Goal: Task Accomplishment & Management: Use online tool/utility

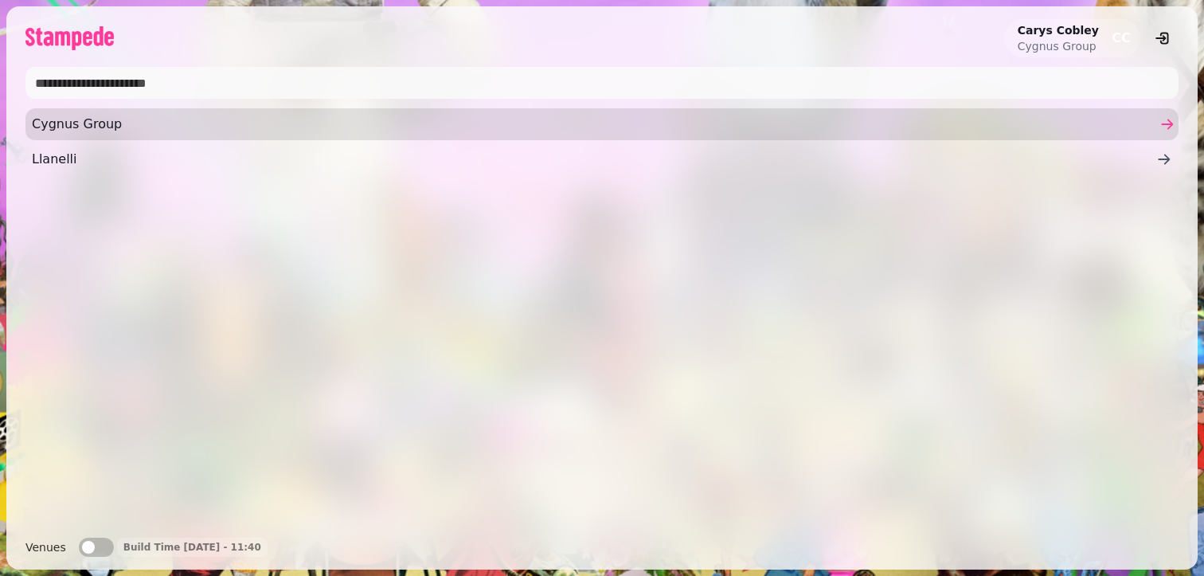
click at [264, 117] on span "Cygnus Group" at bounding box center [594, 124] width 1125 height 19
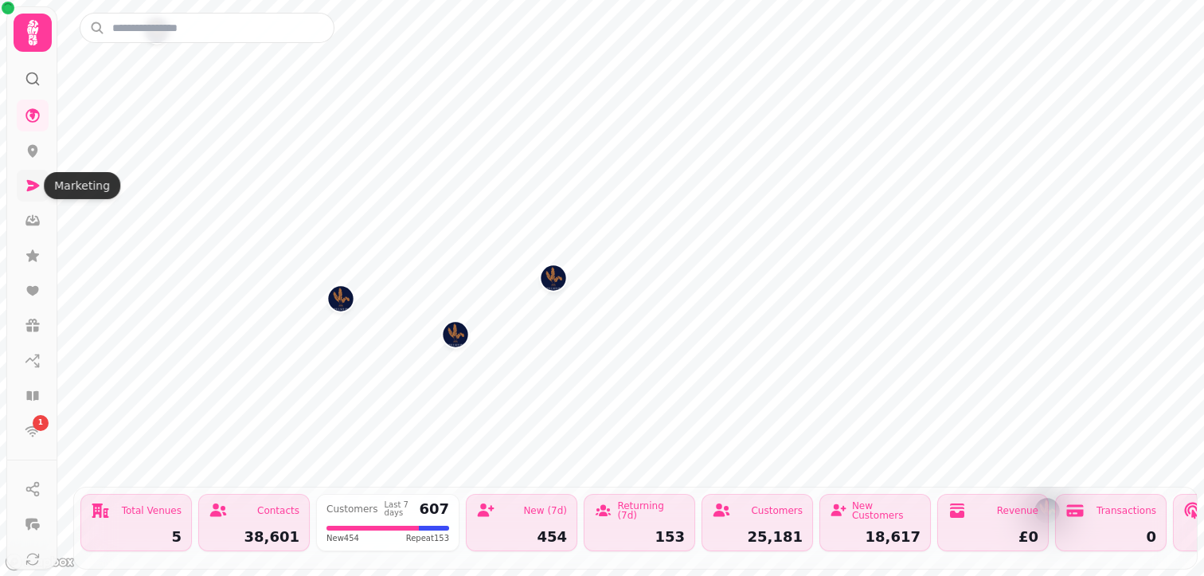
click at [29, 182] on icon at bounding box center [33, 185] width 13 height 11
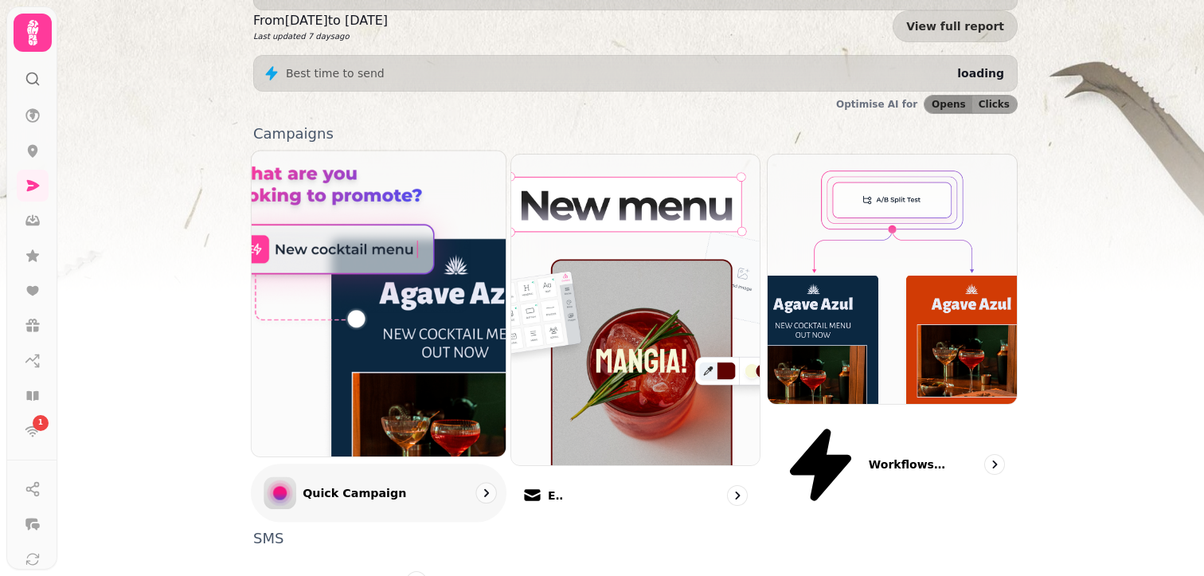
scroll to position [416, 0]
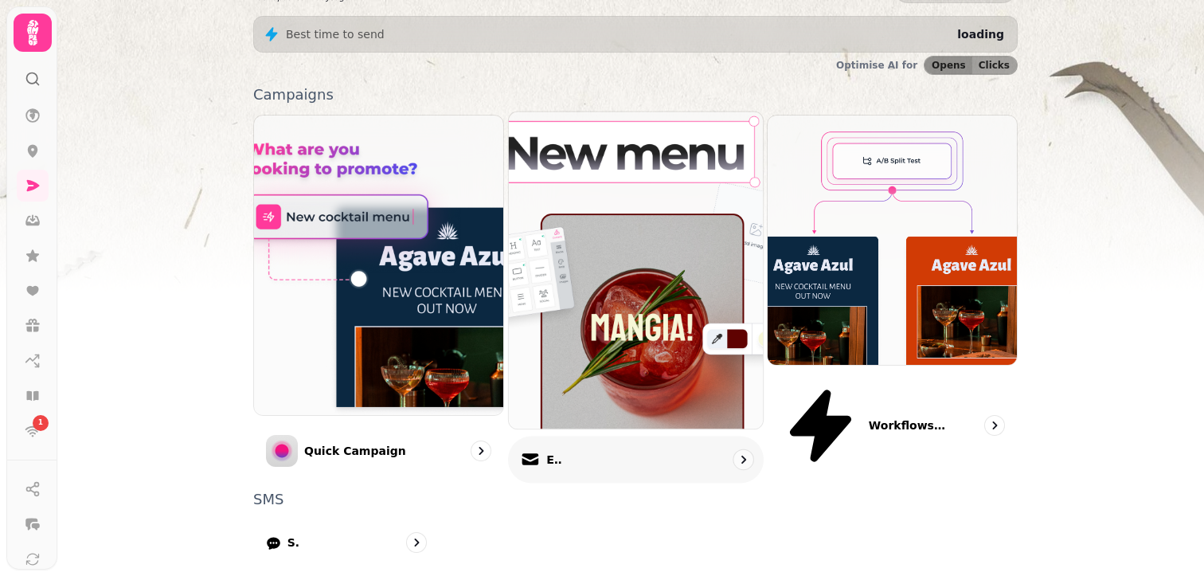
click at [582, 437] on div "Email" at bounding box center [636, 460] width 256 height 47
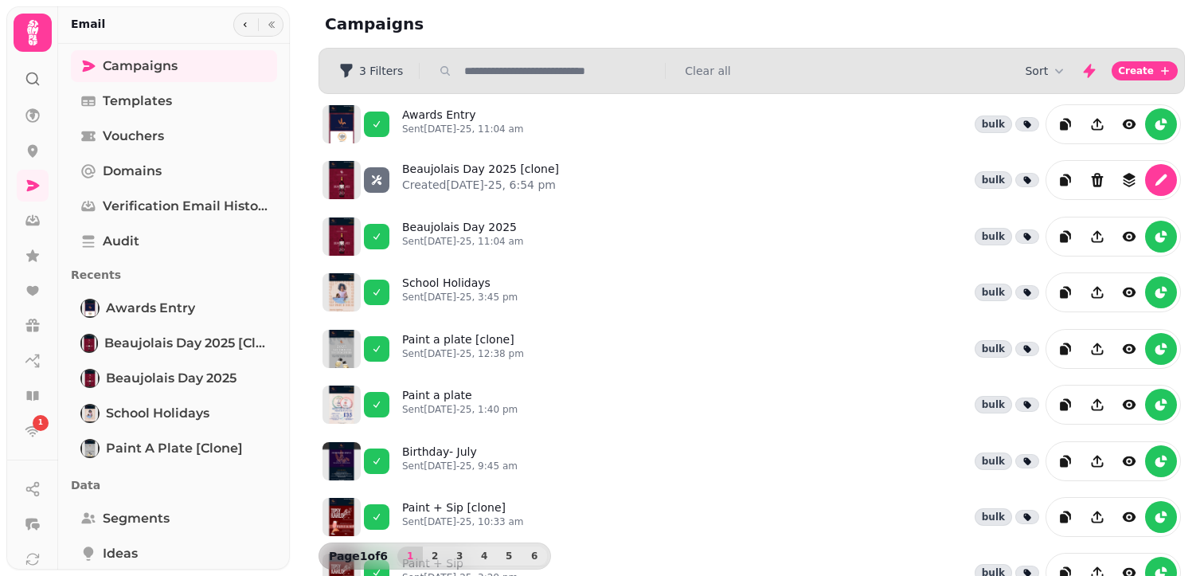
click at [1023, 14] on div "Campaigns" at bounding box center [752, 24] width 905 height 48
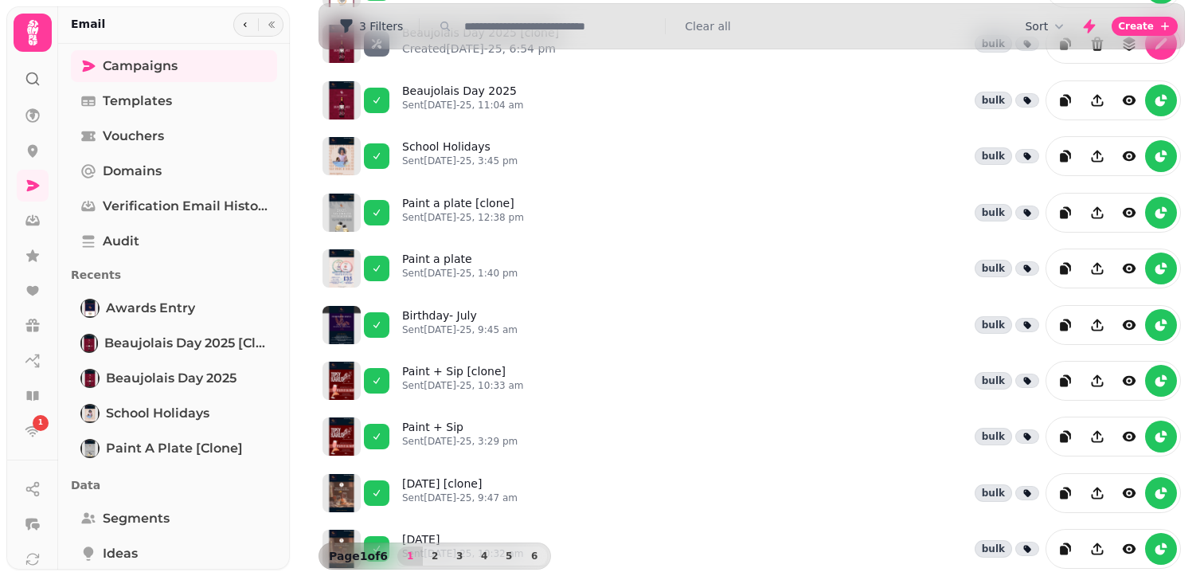
scroll to position [73, 0]
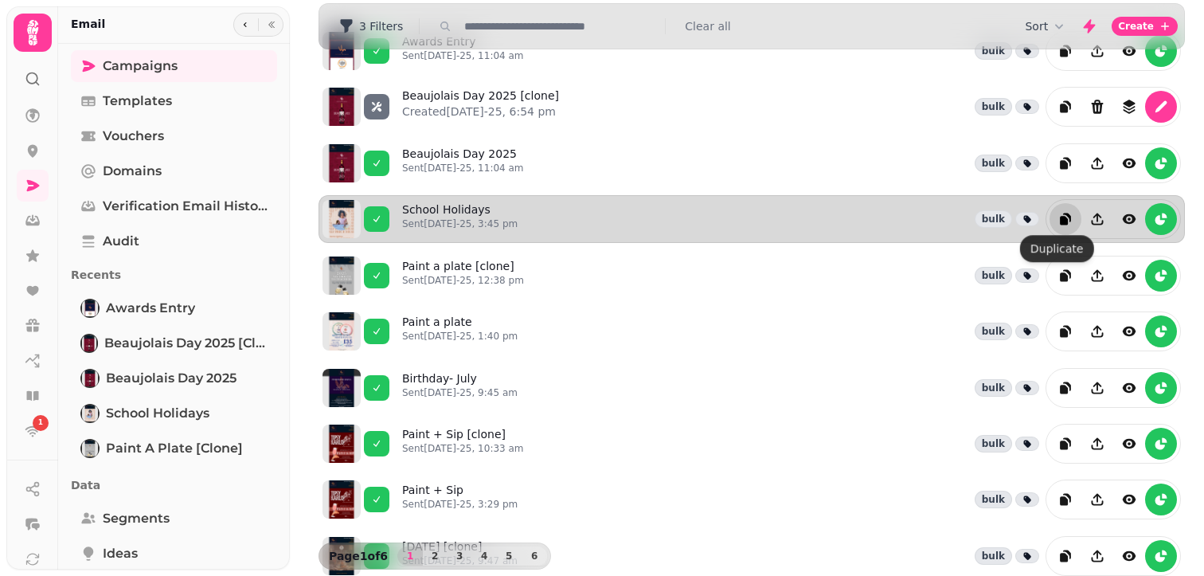
click at [1063, 213] on icon "duplicate" at bounding box center [1067, 217] width 8 height 9
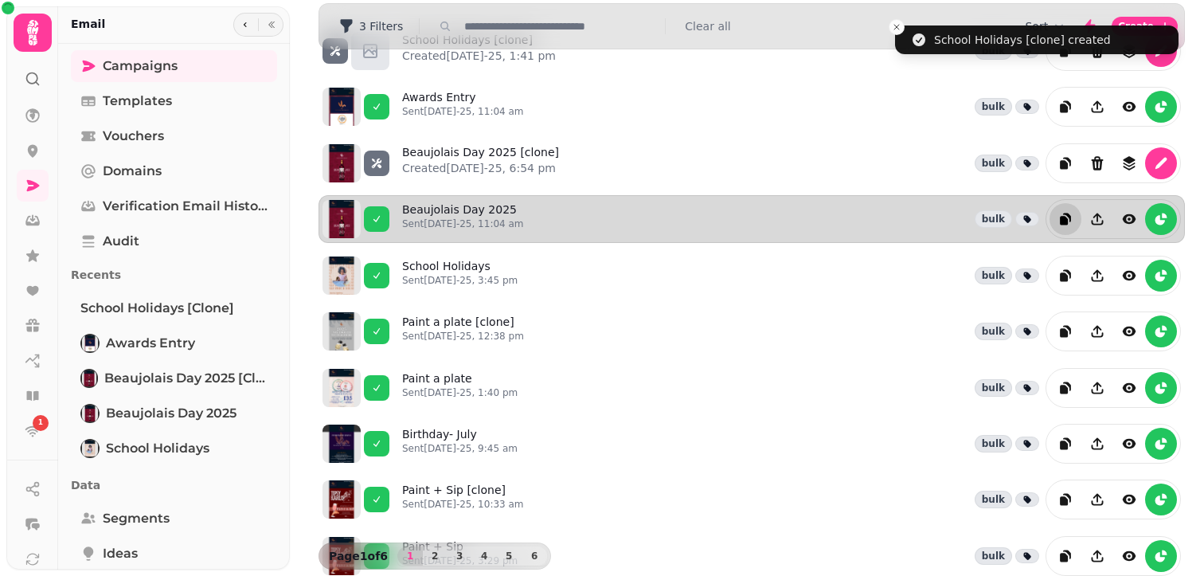
scroll to position [0, 0]
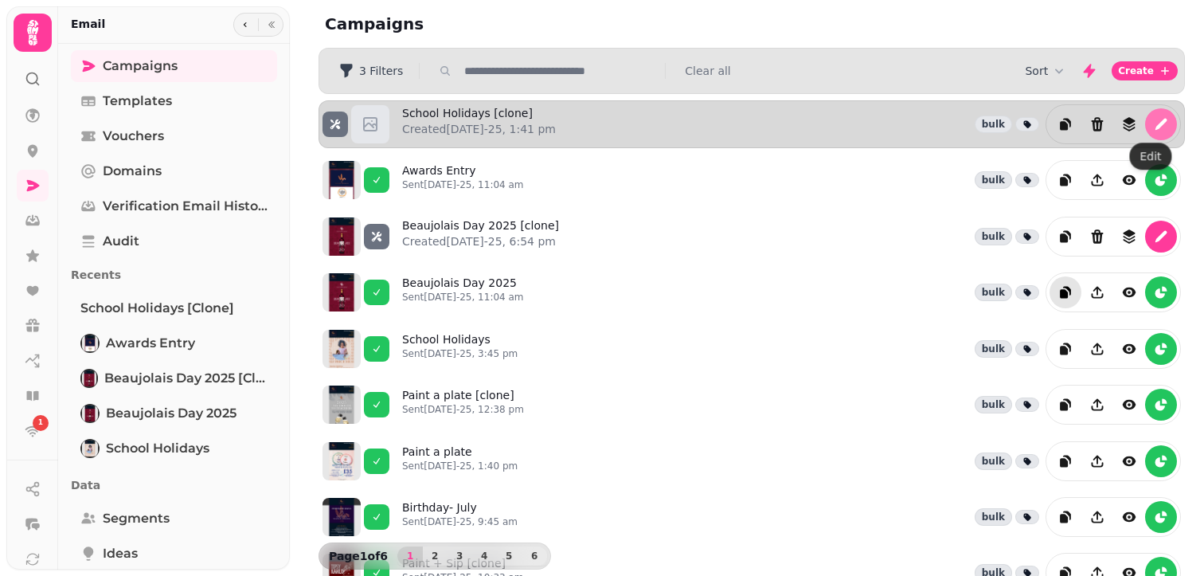
click at [1156, 119] on icon "edit" at bounding box center [1162, 125] width 12 height 12
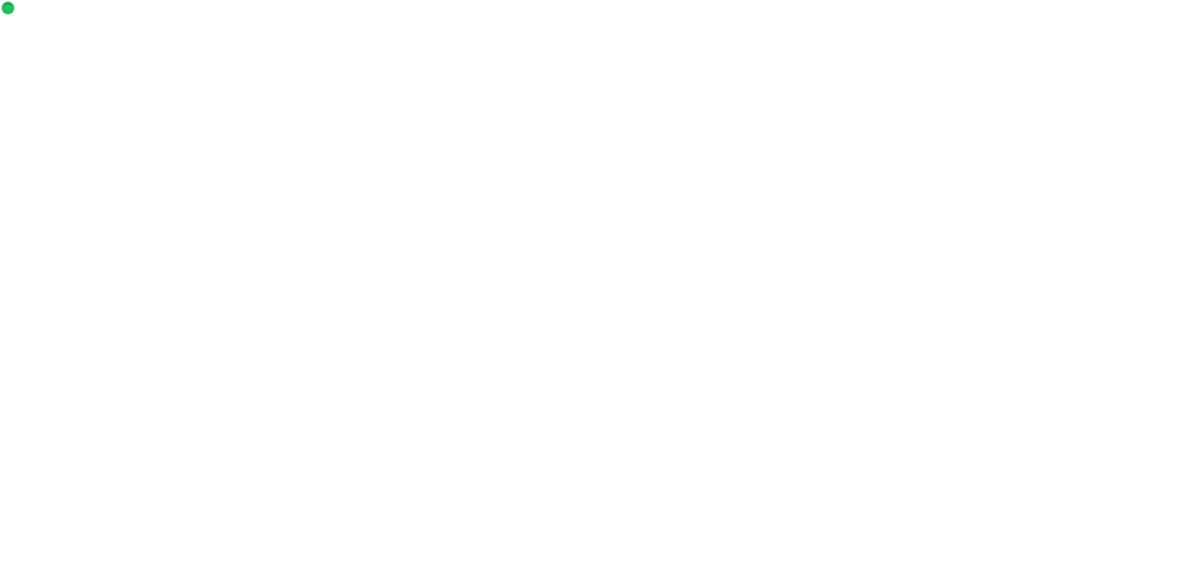
select select "**********"
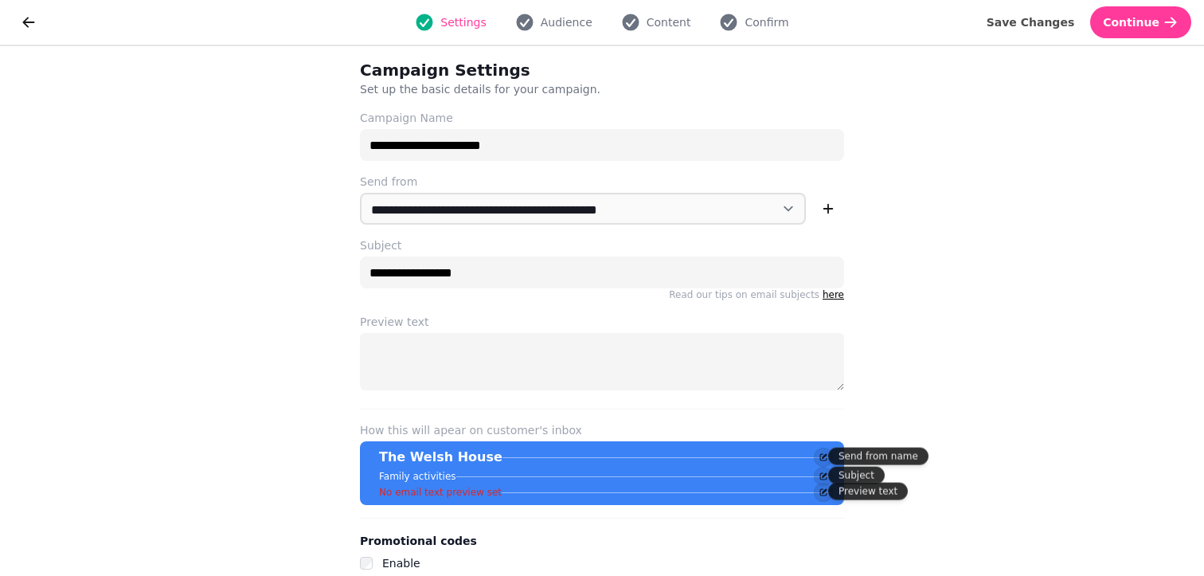
click at [552, 11] on div "Settings Audience Content Confirm" at bounding box center [602, 22] width 1099 height 32
click at [551, 18] on span "Audience" at bounding box center [567, 22] width 52 height 16
select select "***"
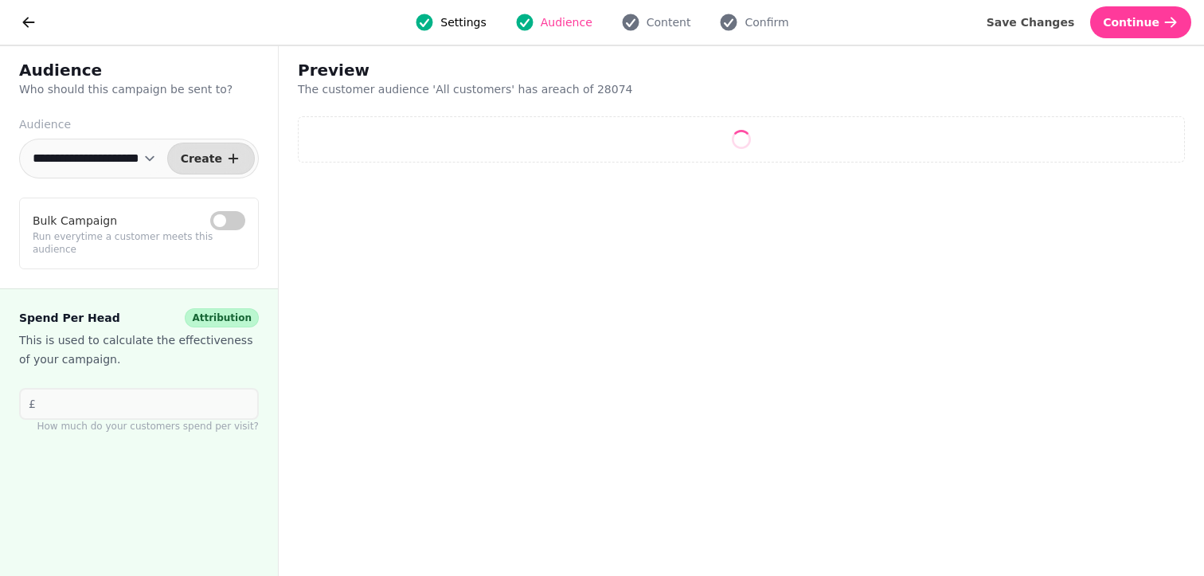
select select "**"
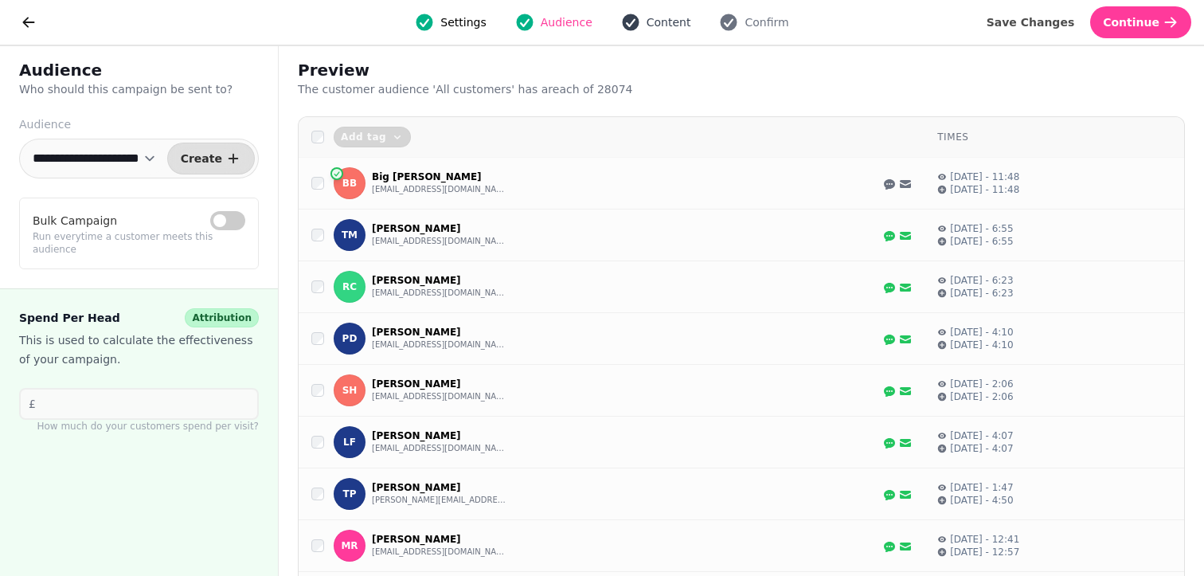
click at [680, 13] on button "Content" at bounding box center [656, 22] width 89 height 19
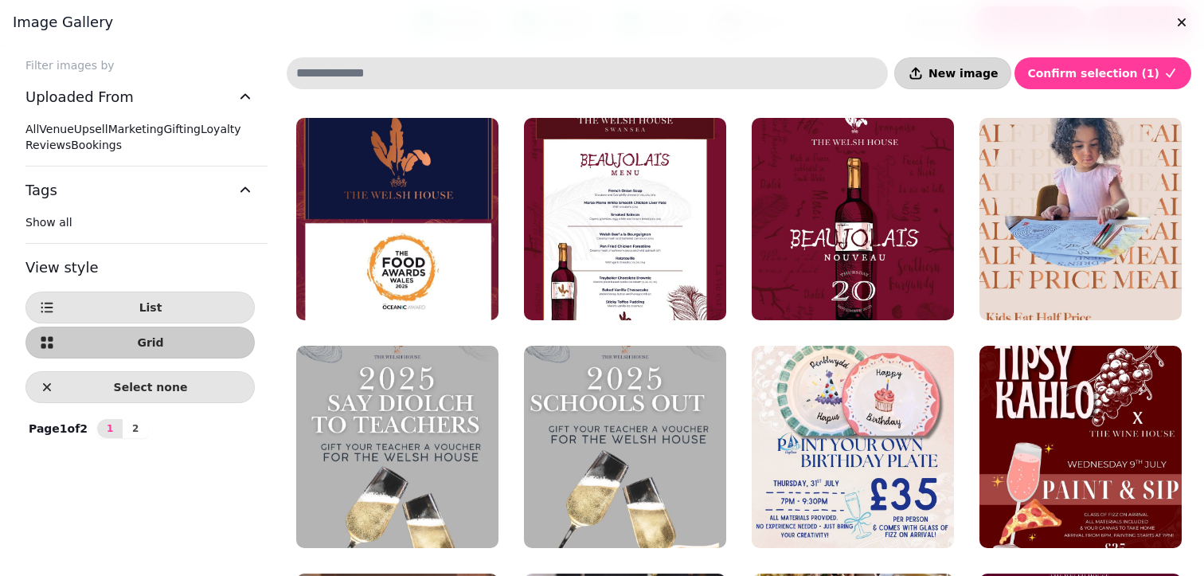
click at [987, 72] on span "New image" at bounding box center [963, 73] width 69 height 11
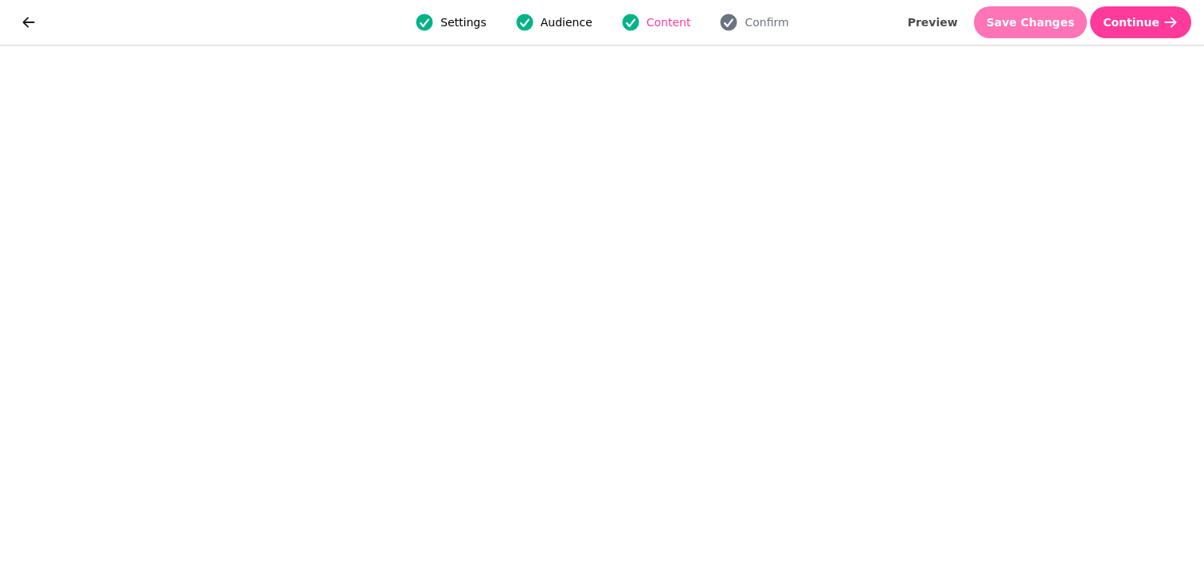
click at [1056, 26] on span "Save Changes" at bounding box center [1031, 22] width 88 height 11
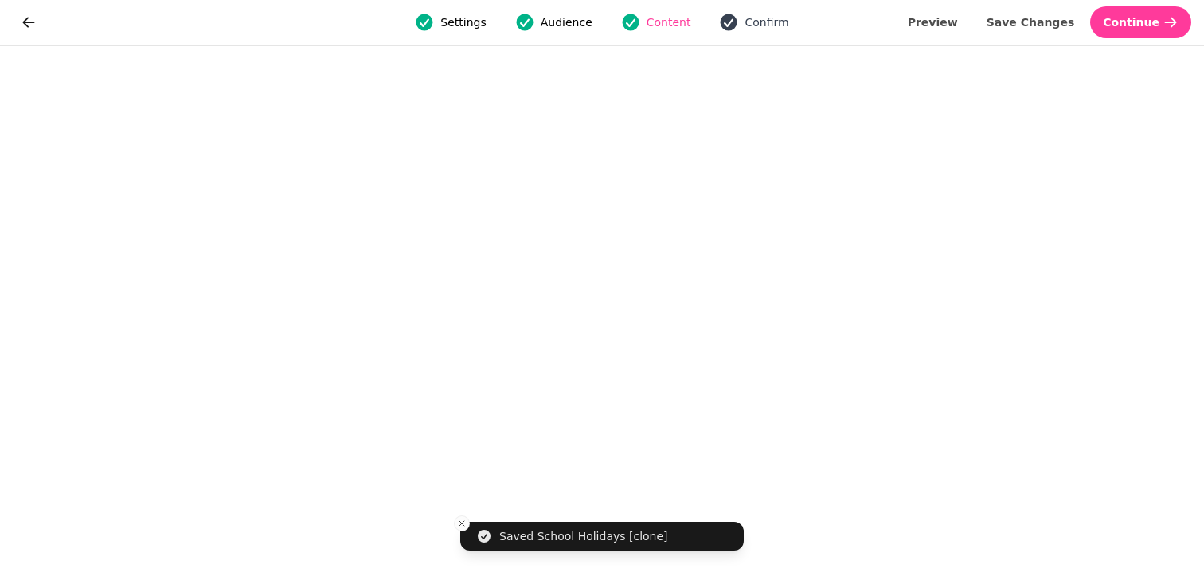
click at [745, 22] on span "Confirm" at bounding box center [767, 22] width 44 height 16
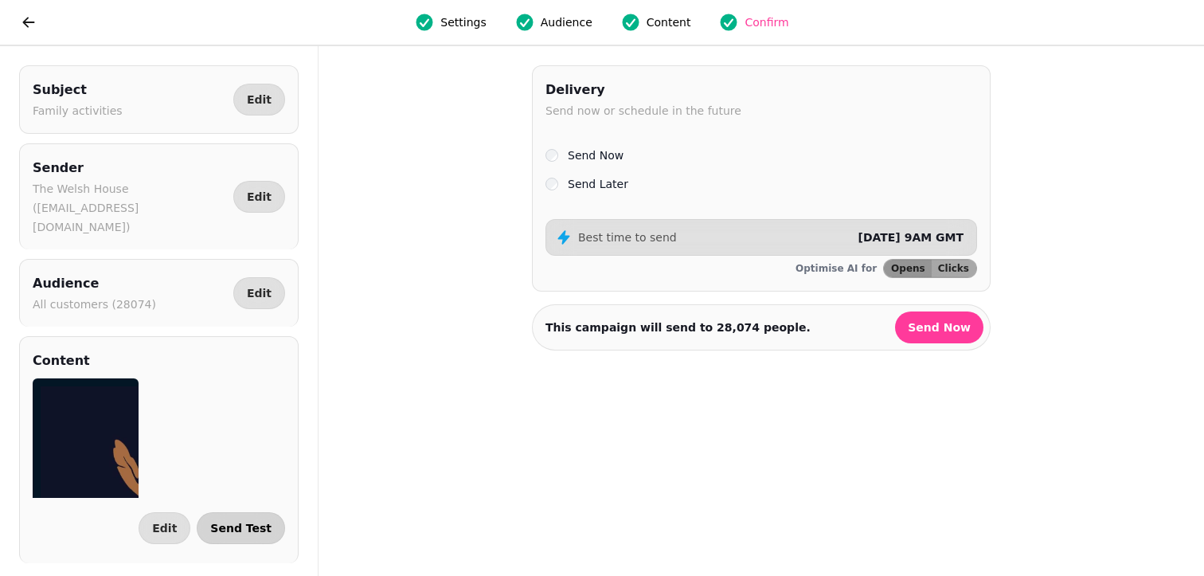
click at [253, 515] on button "Send Test" at bounding box center [241, 528] width 88 height 32
select select "**********"
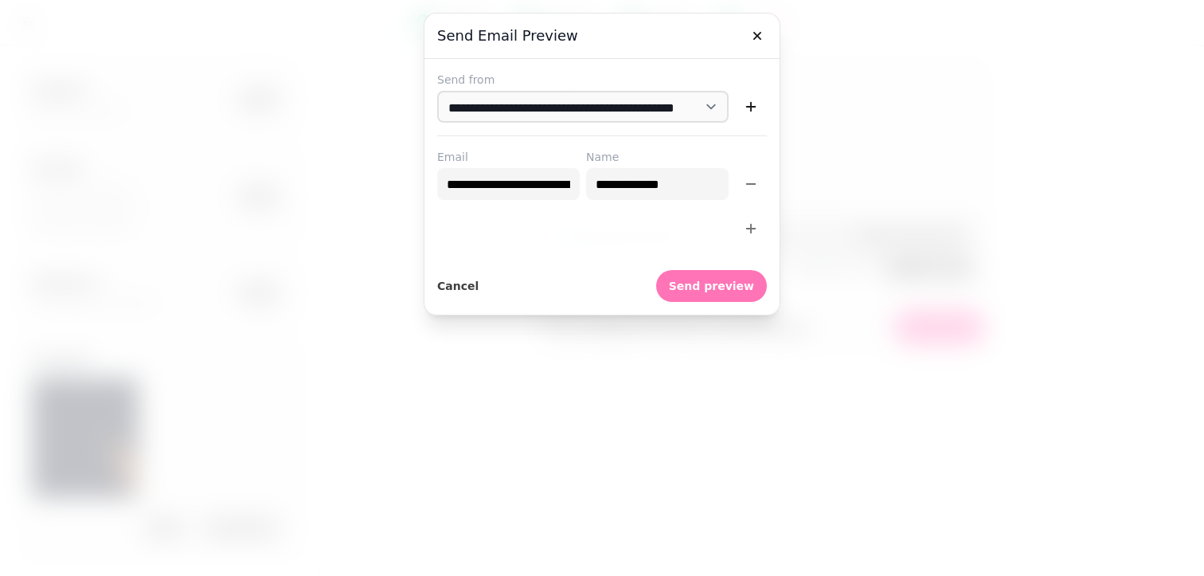
click at [704, 288] on span "Send preview" at bounding box center [711, 285] width 85 height 11
click at [255, 129] on div at bounding box center [602, 288] width 1204 height 576
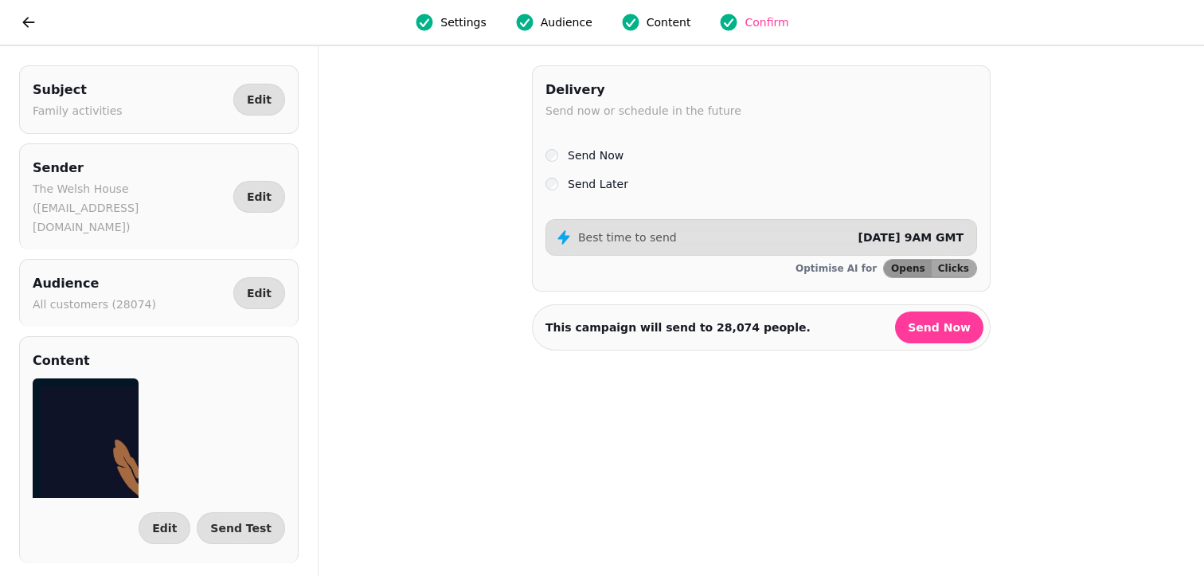
click at [661, 22] on span "Content" at bounding box center [669, 22] width 45 height 16
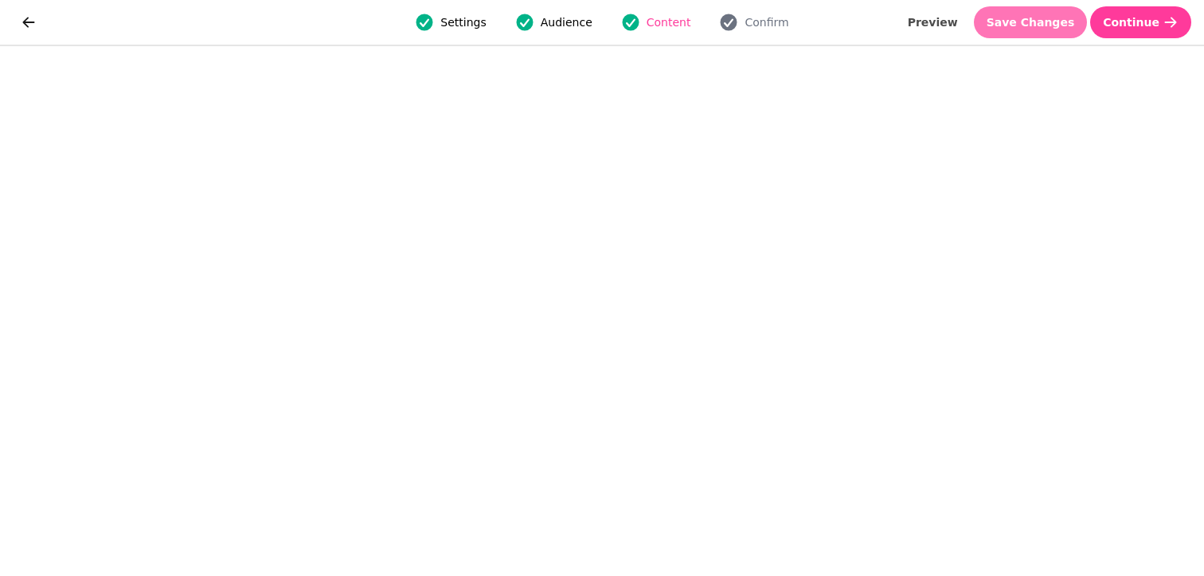
click at [1027, 17] on span "Save Changes" at bounding box center [1031, 22] width 88 height 11
click at [745, 24] on span "Confirm" at bounding box center [767, 22] width 44 height 16
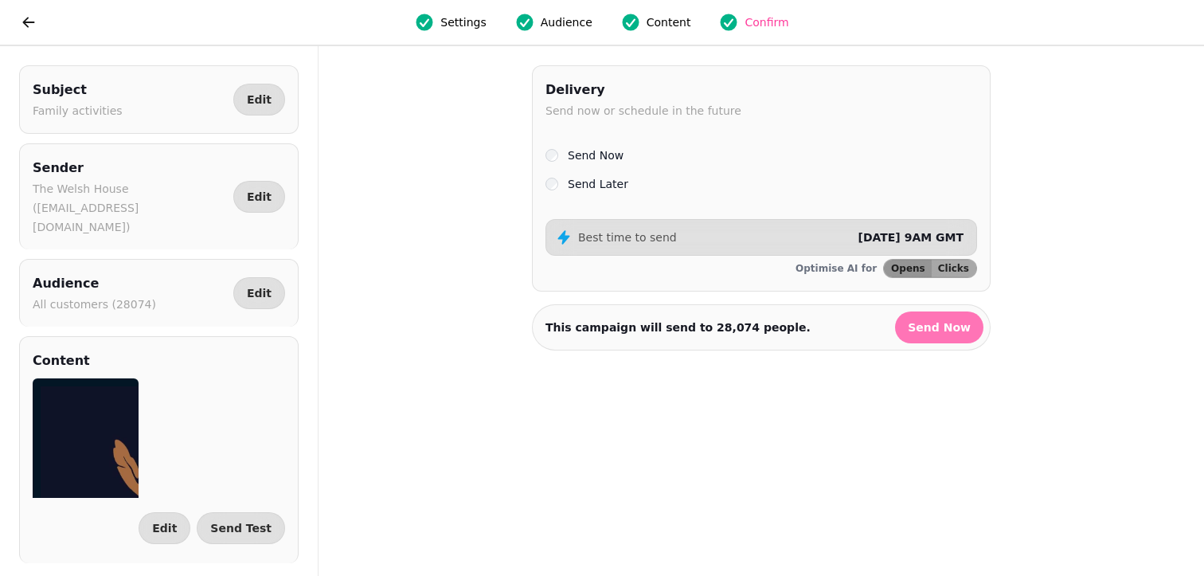
click at [956, 332] on span "Send Now" at bounding box center [939, 327] width 63 height 11
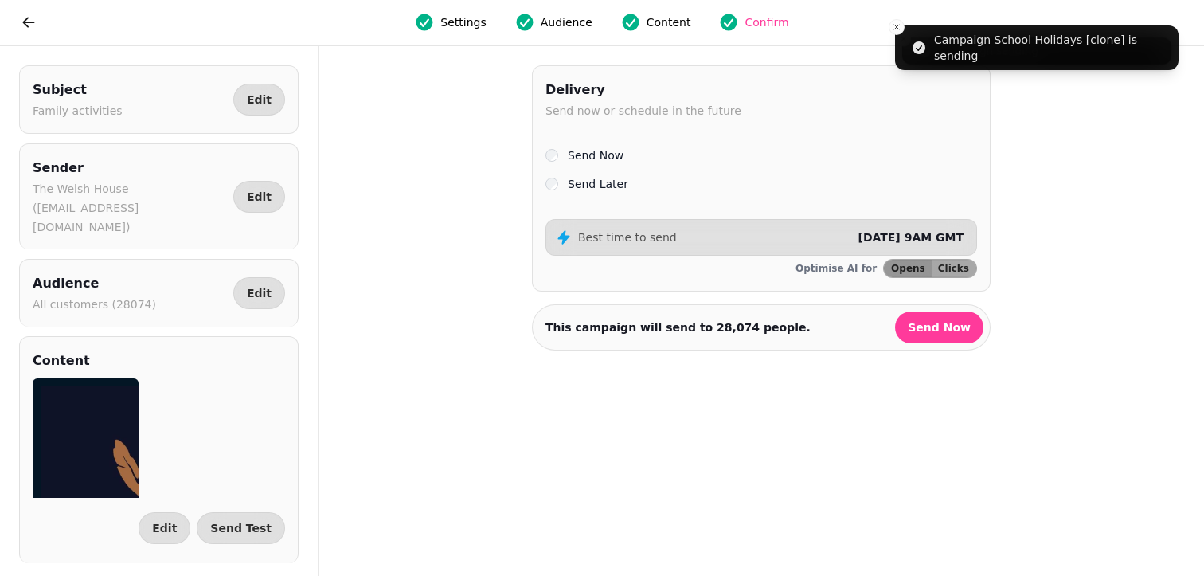
select select "**"
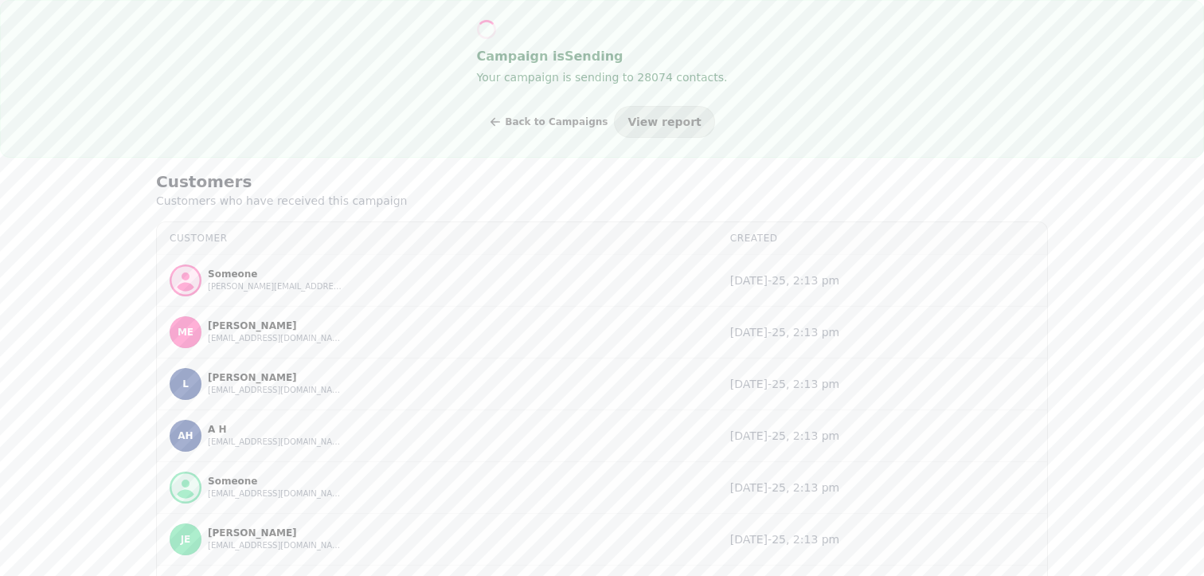
click at [366, 219] on div "Customers Customers who have received this campaign Customer Created Someone [P…" at bounding box center [602, 471] width 918 height 627
